Goal: Task Accomplishment & Management: Complete application form

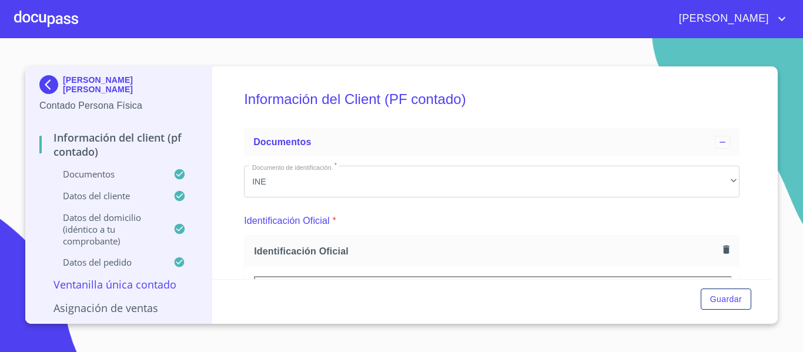
scroll to position [211, 0]
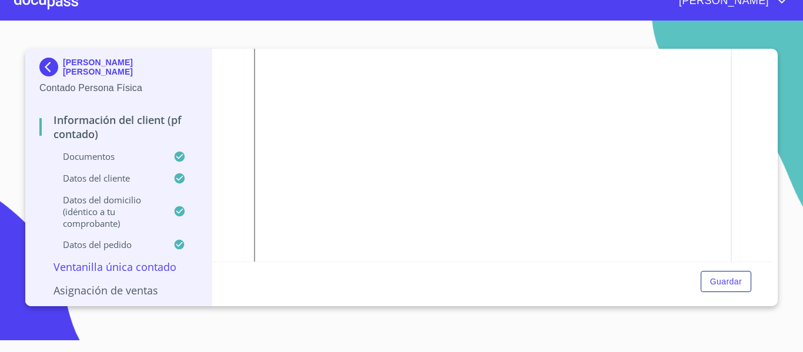
click at [44, 63] on img at bounding box center [51, 67] width 24 height 19
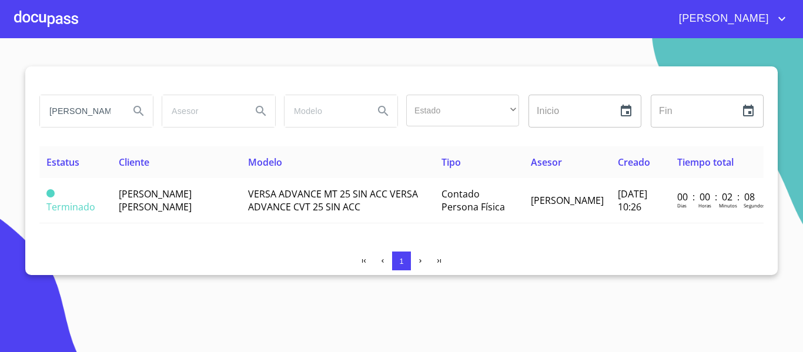
click at [119, 106] on input "[PERSON_NAME]" at bounding box center [80, 111] width 80 height 32
click at [113, 117] on input "[PERSON_NAME]" at bounding box center [80, 111] width 80 height 32
click at [112, 118] on input "[PERSON_NAME]" at bounding box center [80, 111] width 80 height 32
click at [58, 18] on div at bounding box center [46, 19] width 64 height 38
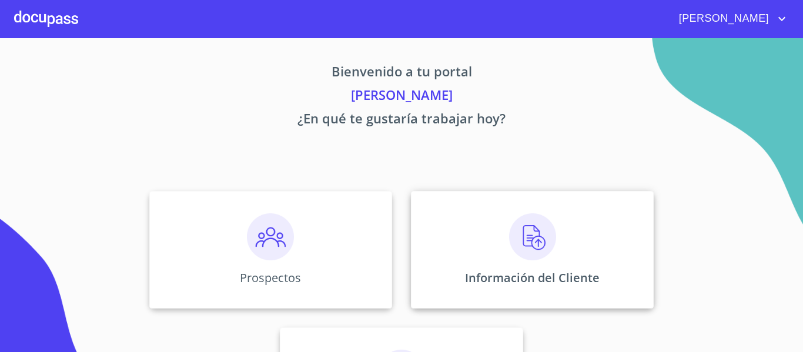
click at [423, 257] on div "Información del Cliente" at bounding box center [532, 250] width 243 height 118
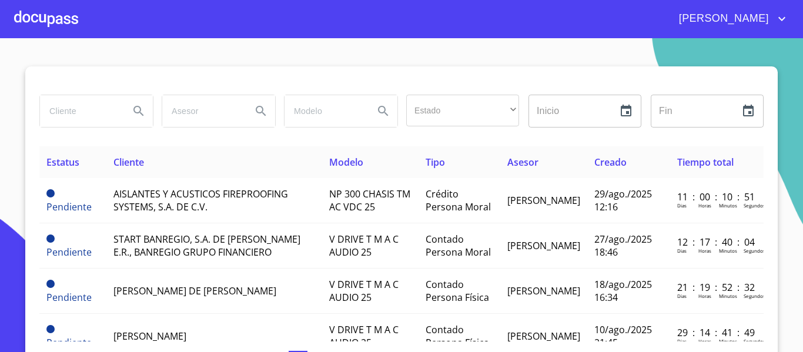
click at [74, 118] on input "search" at bounding box center [80, 111] width 80 height 32
click at [48, 18] on div at bounding box center [46, 19] width 64 height 38
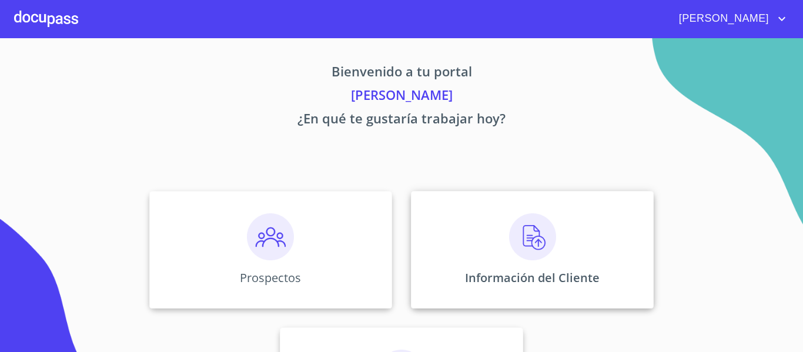
click at [499, 263] on div "Información del Cliente" at bounding box center [532, 250] width 243 height 118
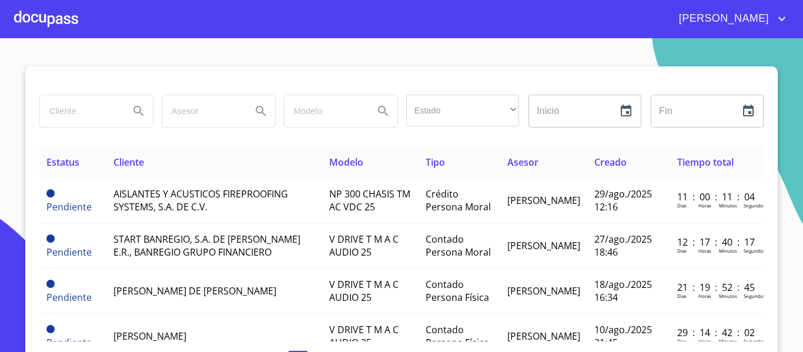
click at [95, 109] on input "search" at bounding box center [80, 111] width 80 height 32
click at [39, 17] on div at bounding box center [46, 19] width 64 height 38
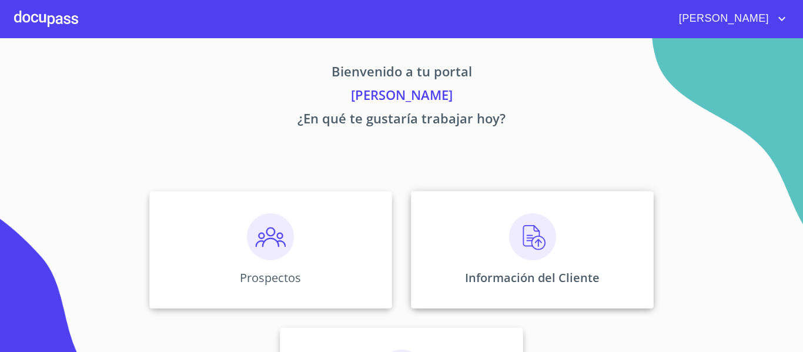
click at [467, 298] on div "Información del Cliente" at bounding box center [532, 250] width 243 height 118
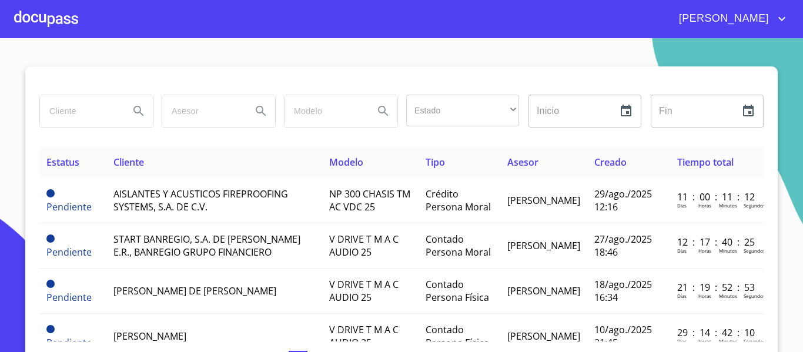
click at [73, 109] on input "search" at bounding box center [80, 111] width 80 height 32
type input "[PERSON_NAME]"
click at [126, 111] on button "Search" at bounding box center [139, 111] width 28 height 28
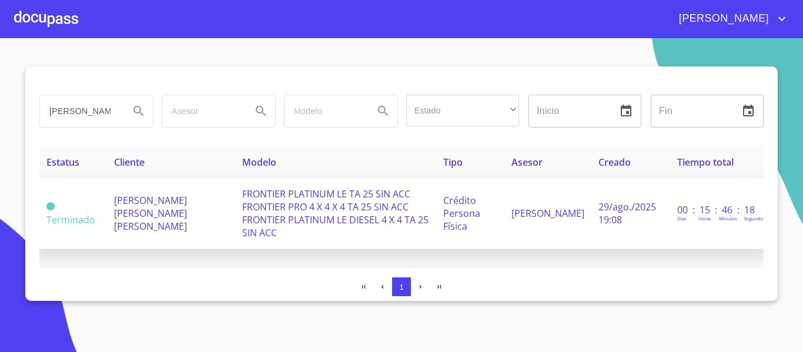
click at [242, 204] on span "FRONTIER PLATINUM LE TA 25 SIN ACC FRONTIER PRO 4 X 4 X 4 TA 25 SIN ACC FRONTIE…" at bounding box center [335, 214] width 186 height 52
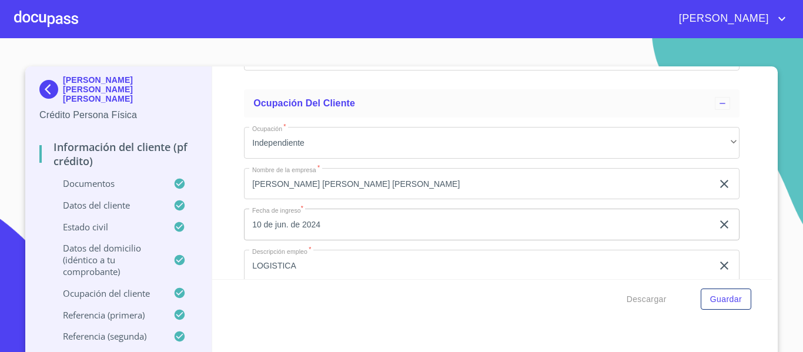
scroll to position [4297, 0]
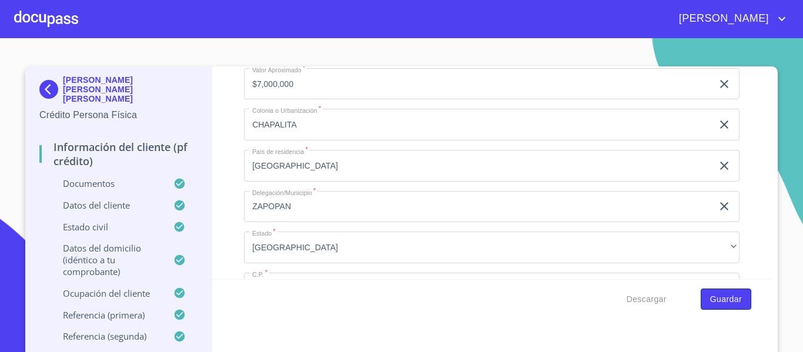
click at [718, 306] on span "Guardar" at bounding box center [726, 299] width 32 height 15
